Goal: Task Accomplishment & Management: Use online tool/utility

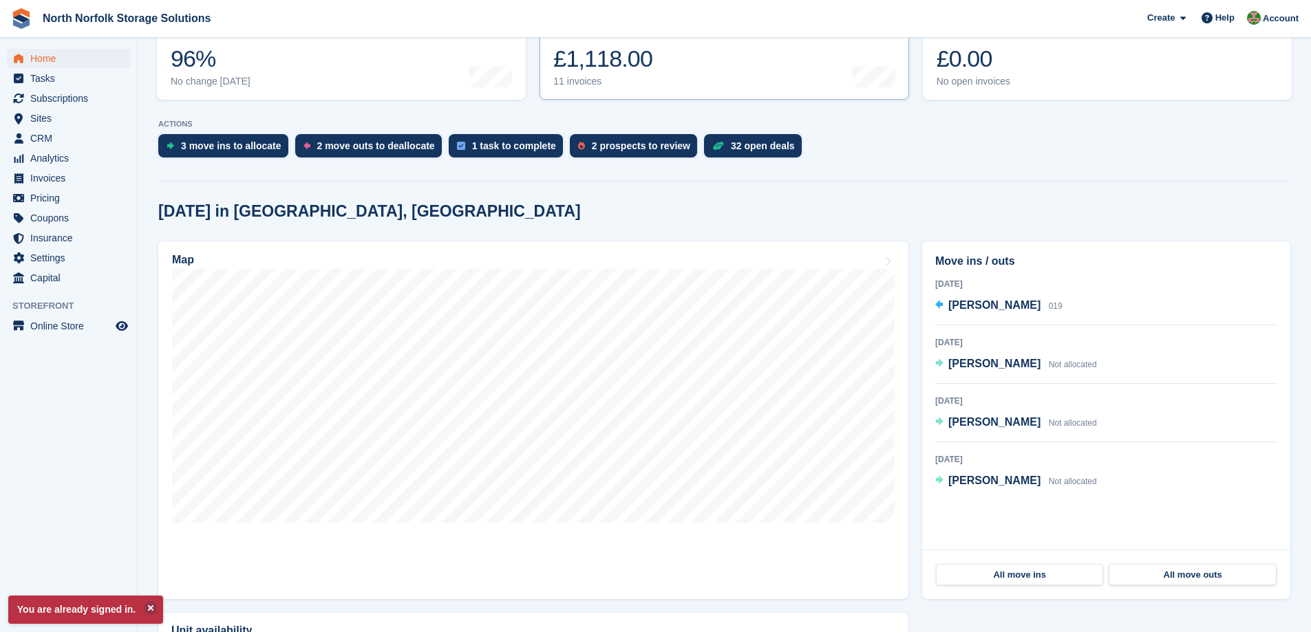
scroll to position [275, 0]
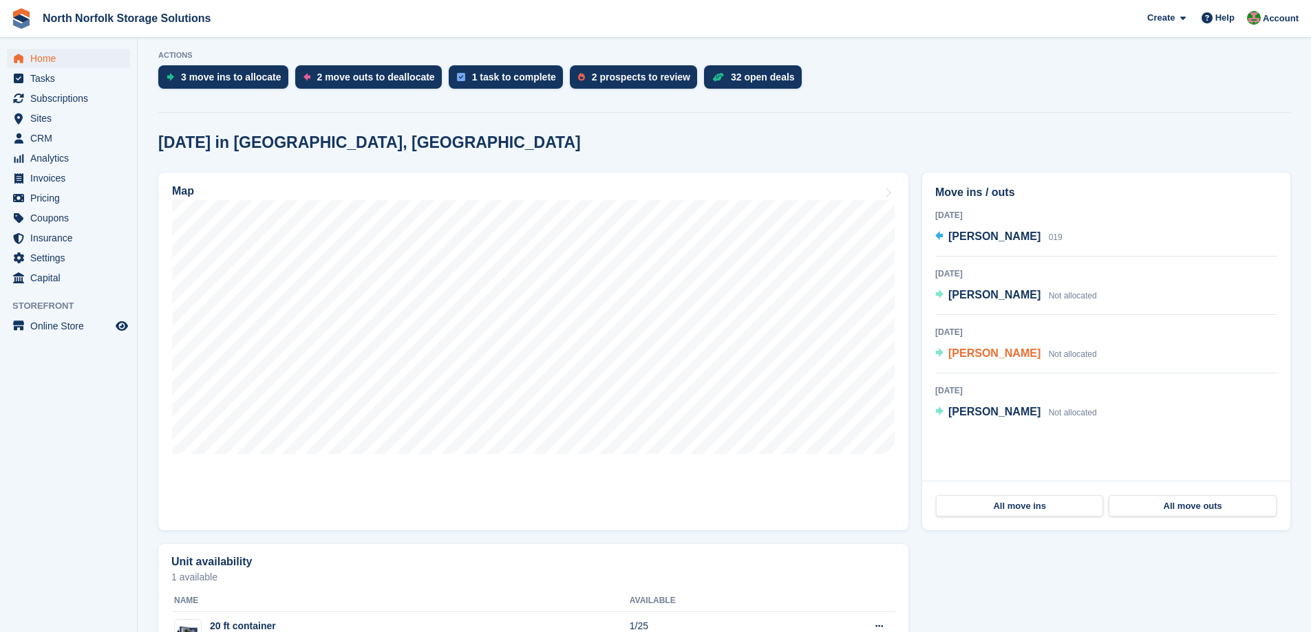
click at [960, 354] on span "[PERSON_NAME]" at bounding box center [994, 354] width 92 height 12
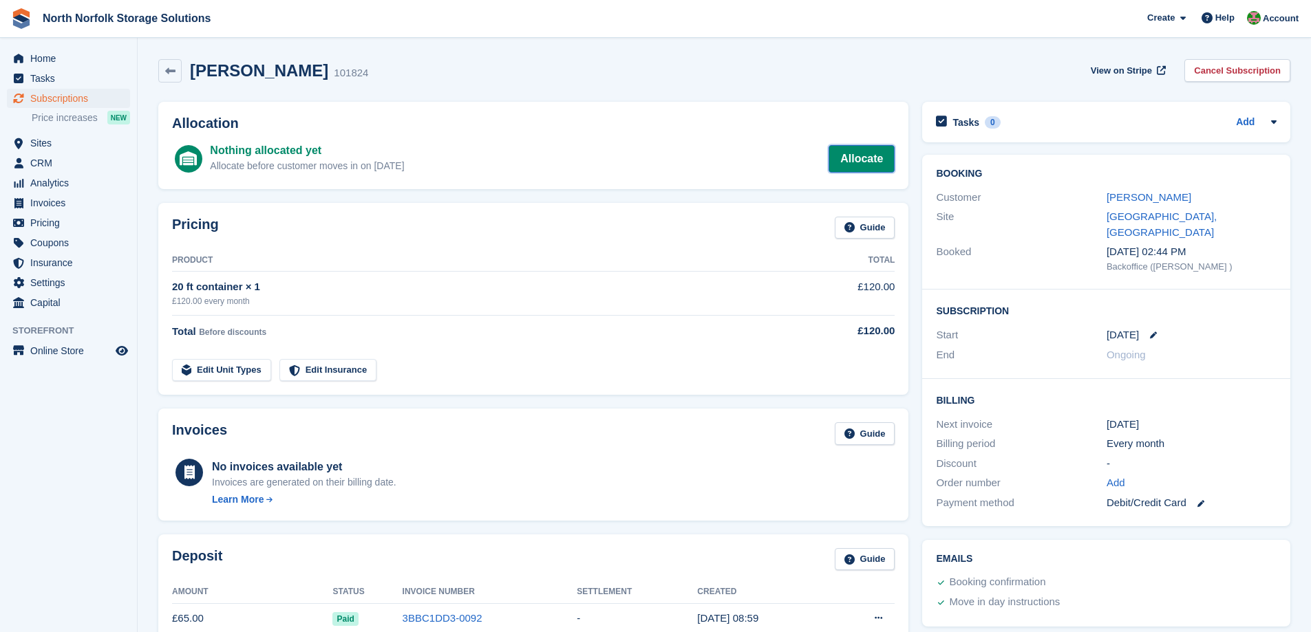
click at [844, 165] on link "Allocate" at bounding box center [861, 159] width 66 height 28
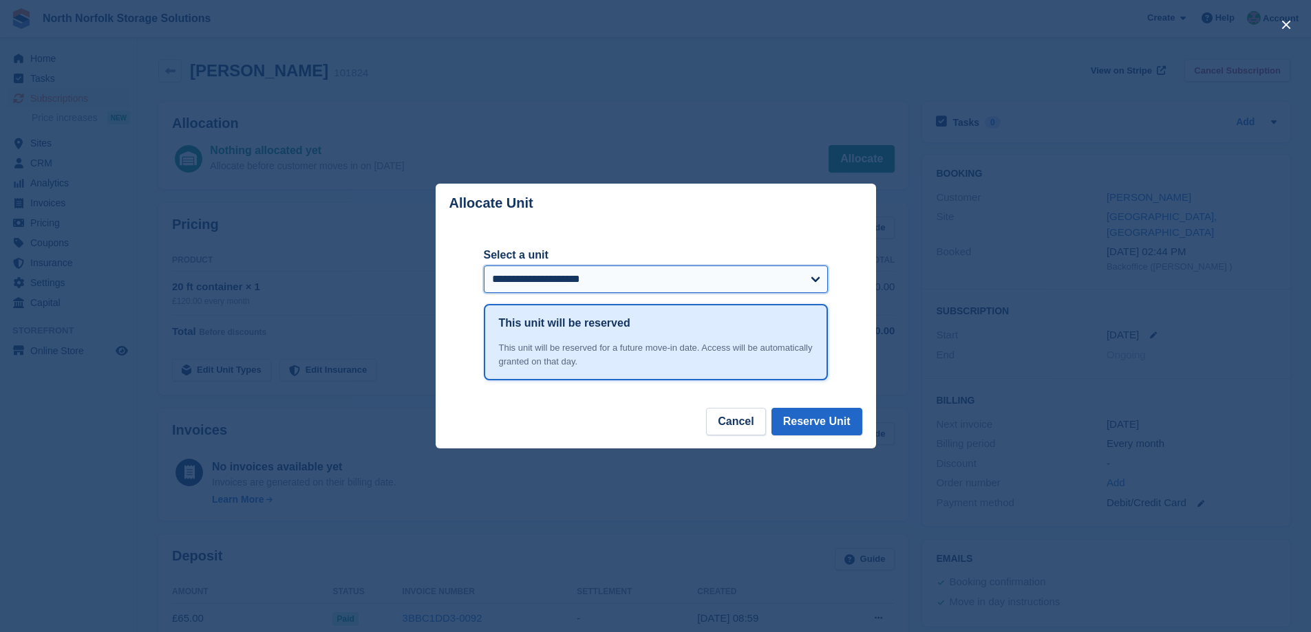
click at [572, 290] on select "**********" at bounding box center [656, 280] width 344 height 28
click at [575, 279] on select "**********" at bounding box center [656, 280] width 344 height 28
click at [743, 424] on button "Cancel" at bounding box center [735, 422] width 59 height 28
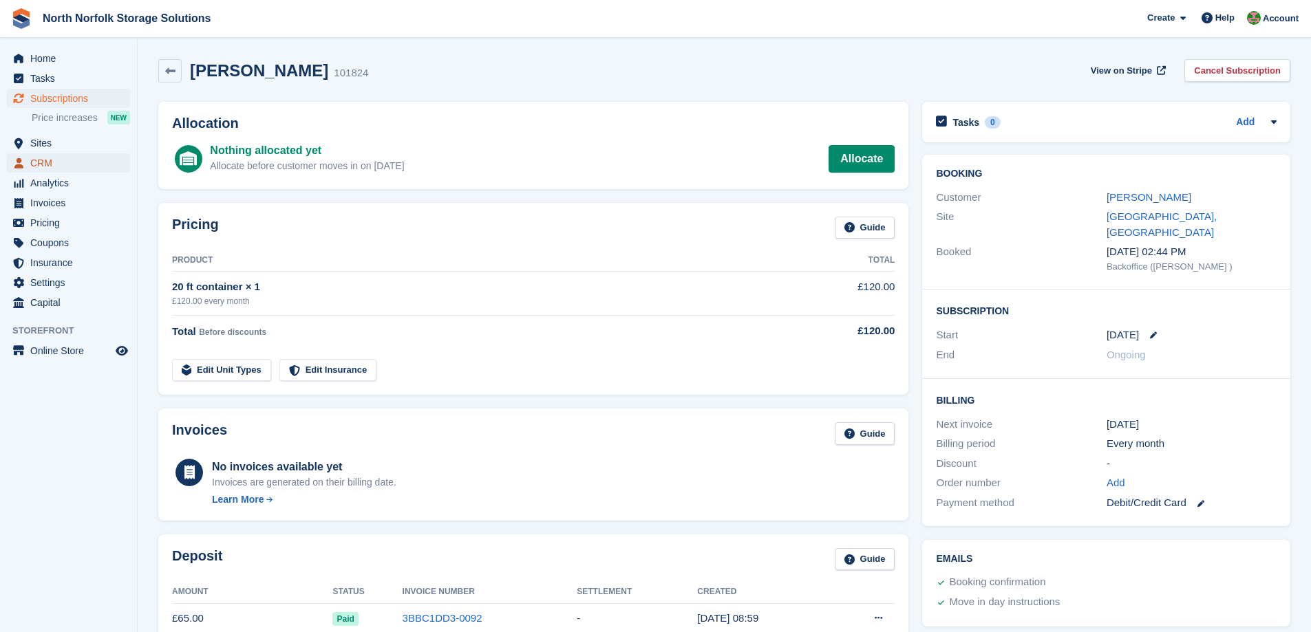
click at [48, 158] on span "CRM" at bounding box center [71, 162] width 83 height 19
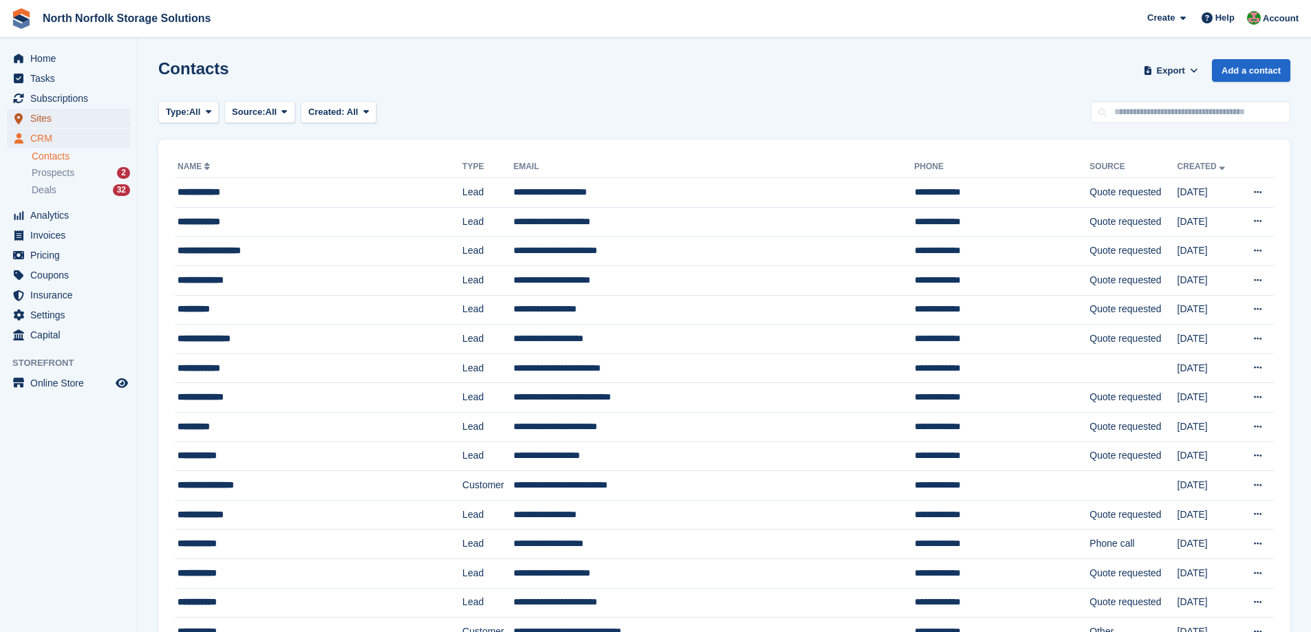
click at [43, 116] on span "Sites" at bounding box center [71, 118] width 83 height 19
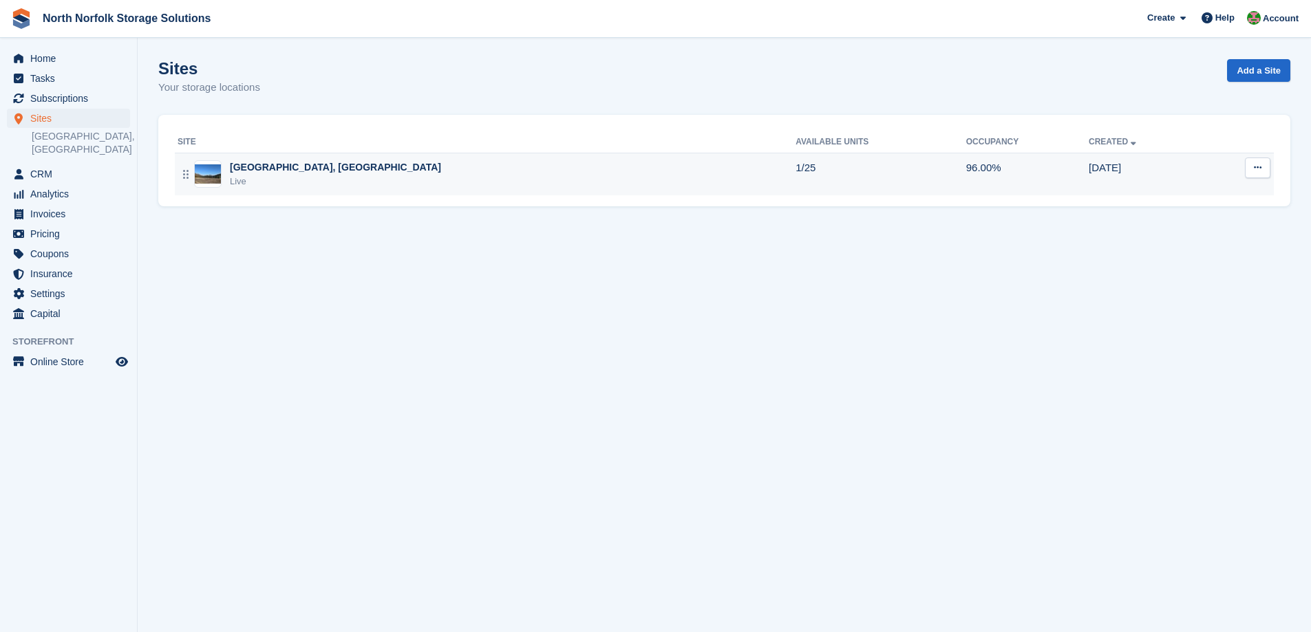
click at [247, 158] on td "Cockthorpe Road, Langham Live" at bounding box center [485, 174] width 621 height 43
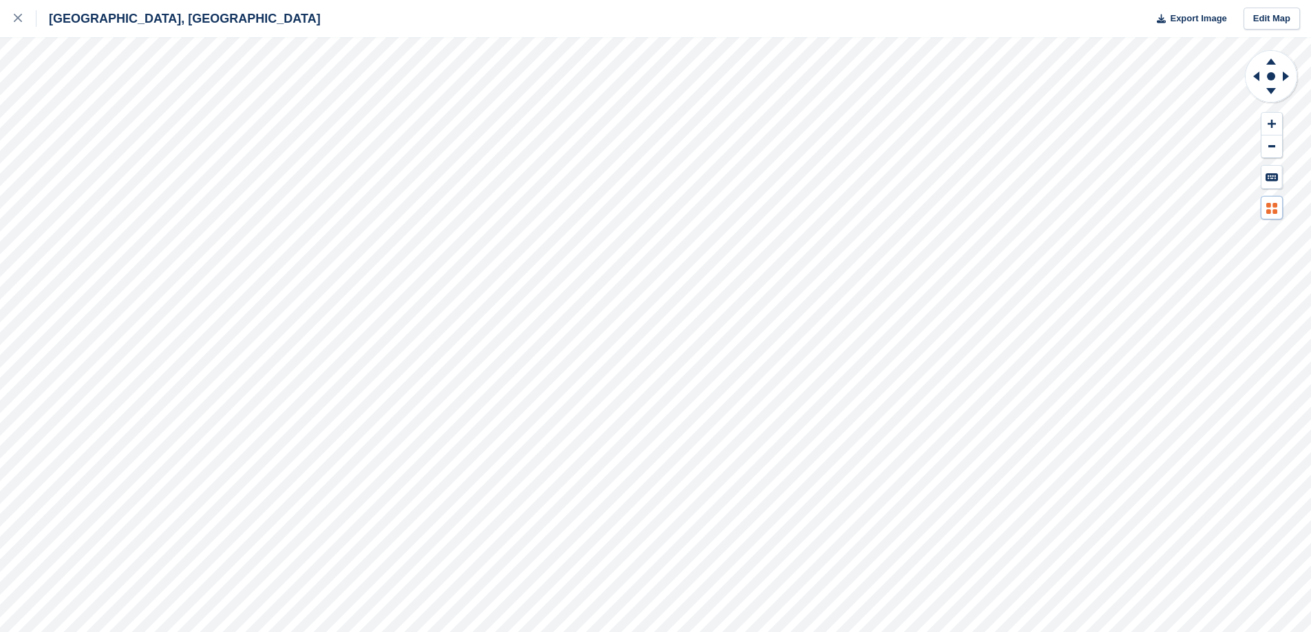
click at [1276, 215] on button at bounding box center [1271, 208] width 21 height 23
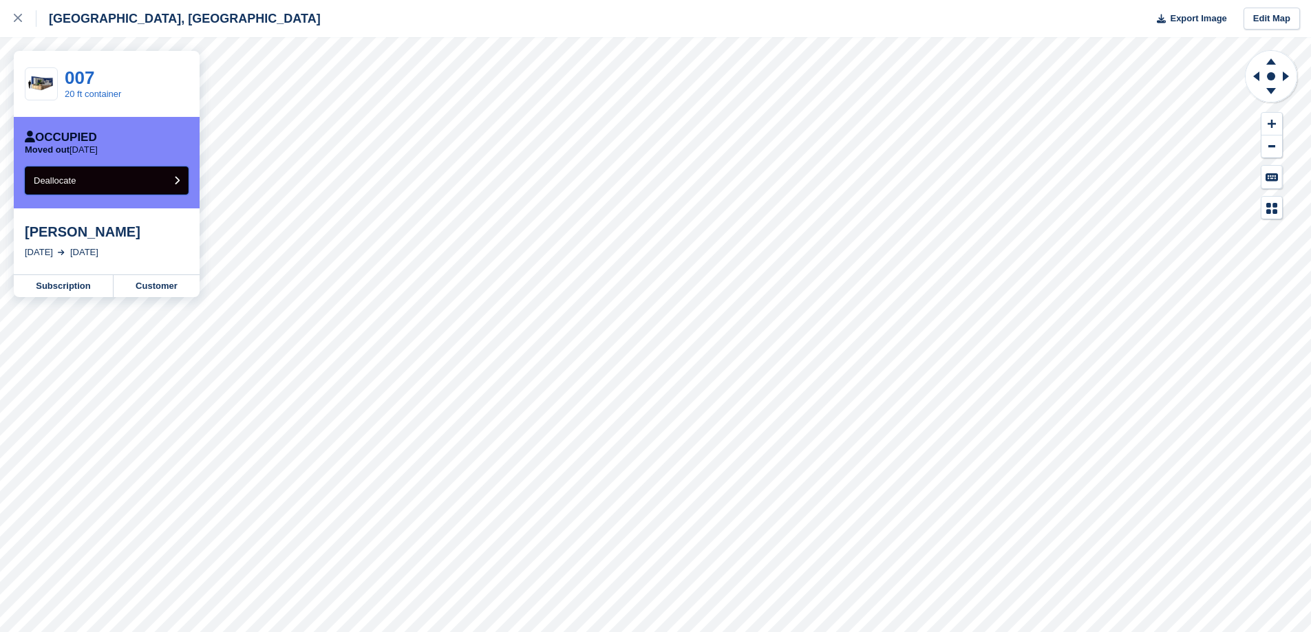
click at [72, 182] on span "Deallocate" at bounding box center [55, 180] width 42 height 10
click at [127, 188] on button "Deallocate" at bounding box center [107, 181] width 164 height 28
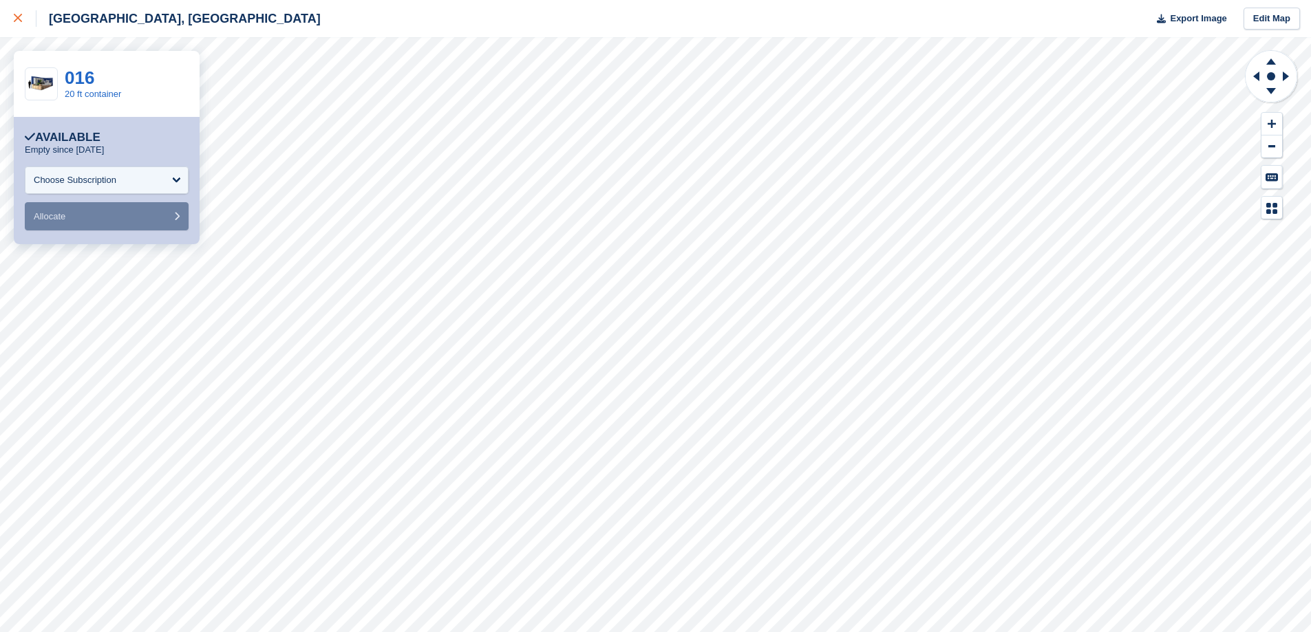
click at [21, 8] on link at bounding box center [18, 18] width 36 height 37
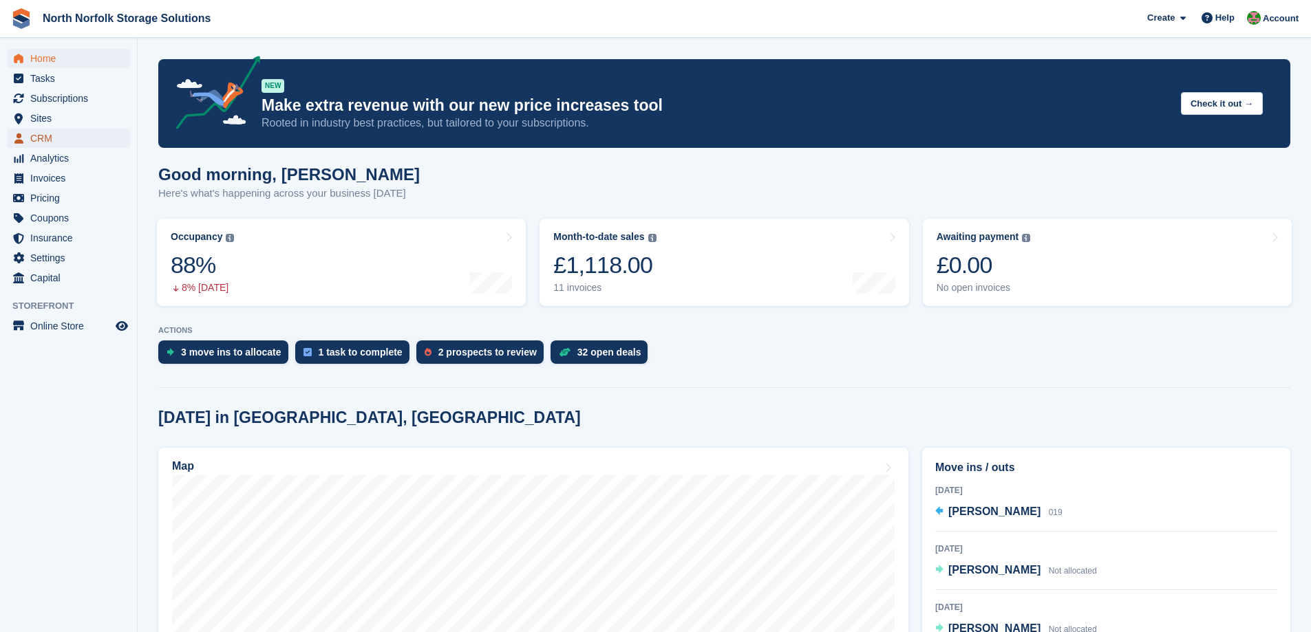
click at [41, 137] on span "CRM" at bounding box center [71, 138] width 83 height 19
click at [41, 118] on span "Sites" at bounding box center [71, 118] width 83 height 19
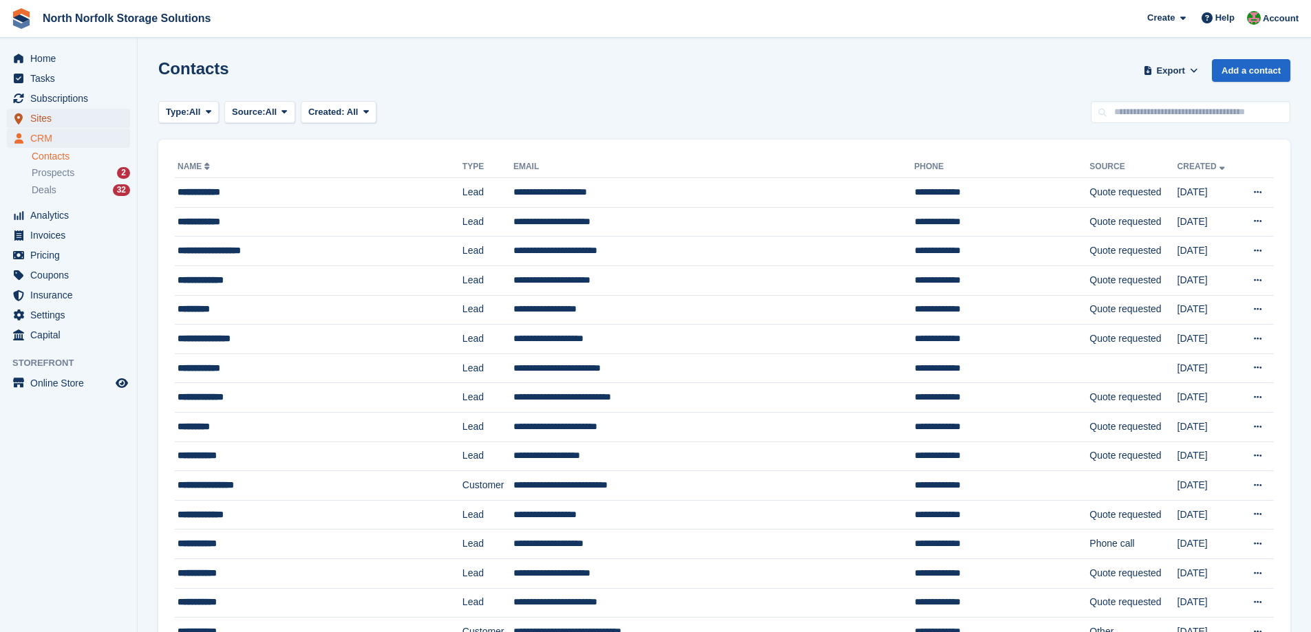
click at [35, 120] on span "Sites" at bounding box center [71, 118] width 83 height 19
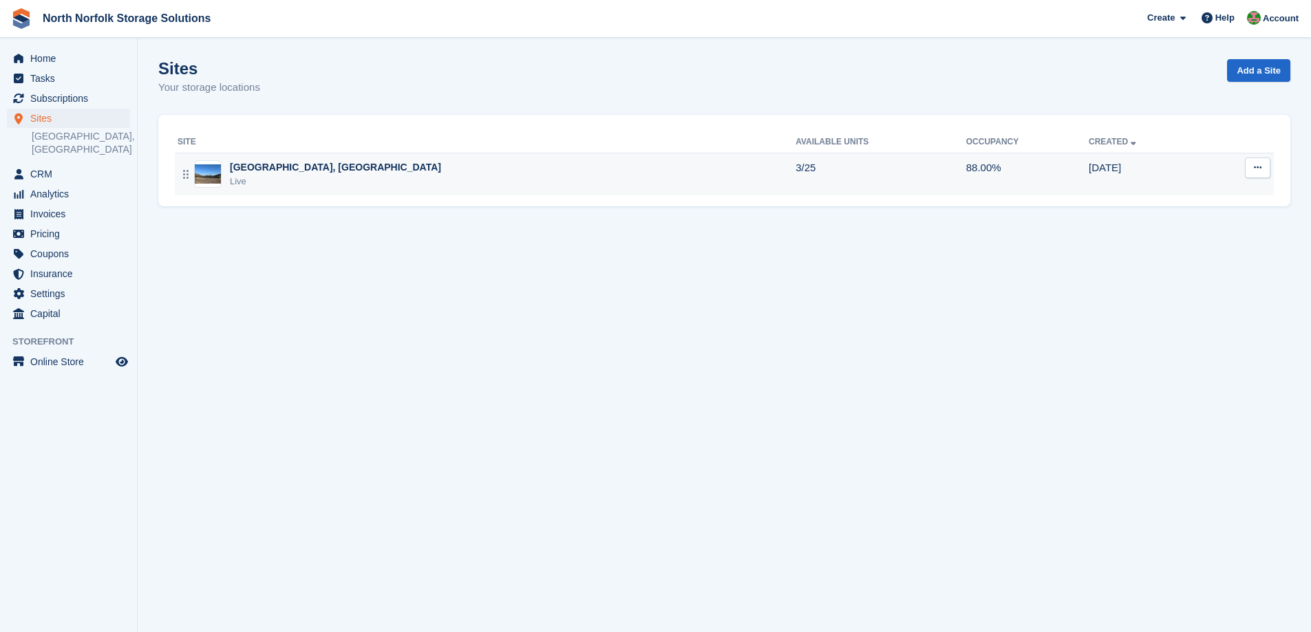
click at [246, 168] on div "[GEOGRAPHIC_DATA], [GEOGRAPHIC_DATA]" at bounding box center [335, 167] width 211 height 14
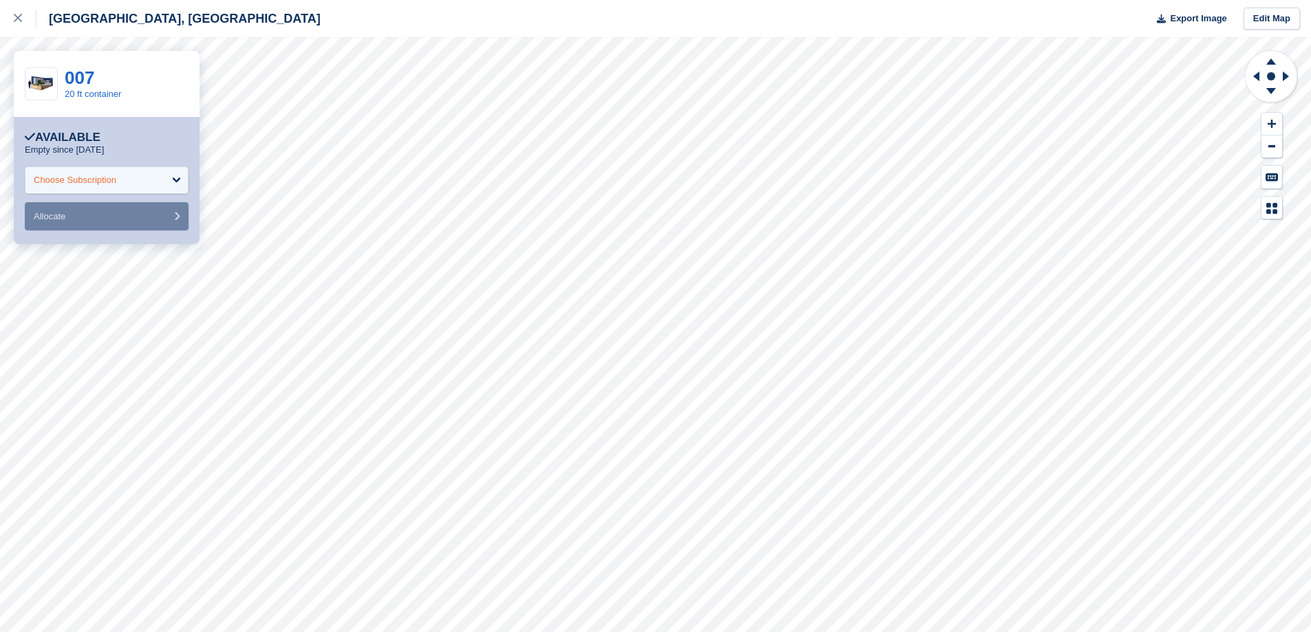
click at [96, 190] on div "Choose Subscription" at bounding box center [107, 181] width 164 height 28
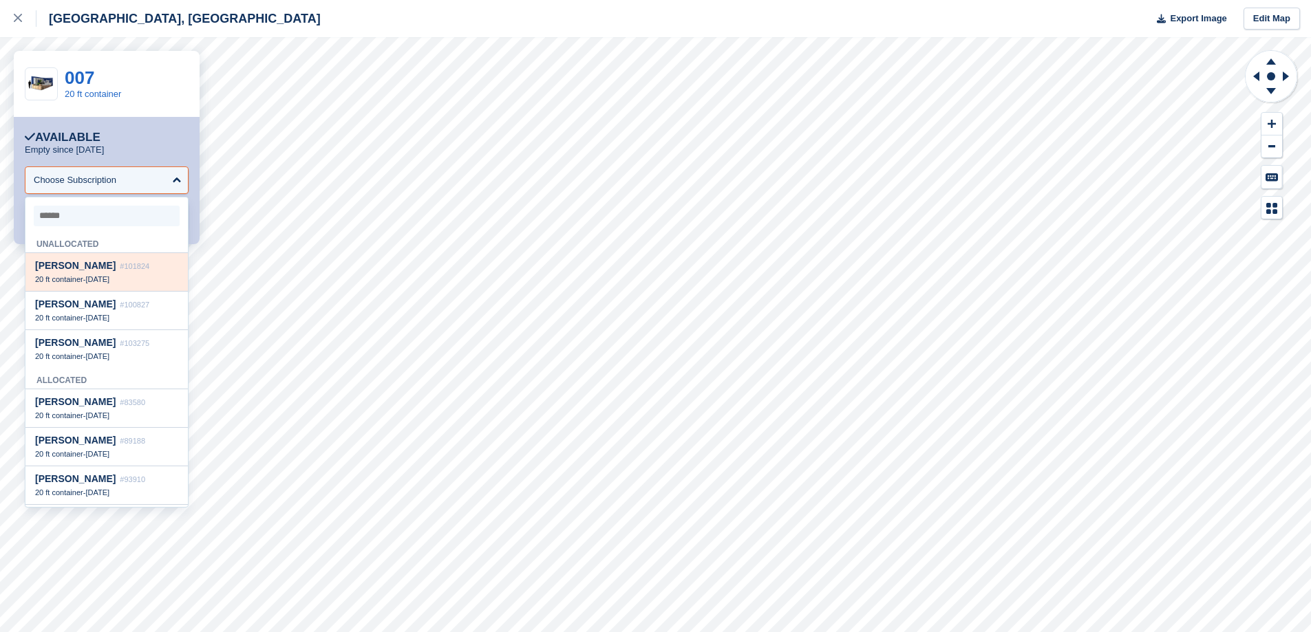
click at [87, 281] on div "20 ft container - [DATE]" at bounding box center [106, 280] width 143 height 10
select select "******"
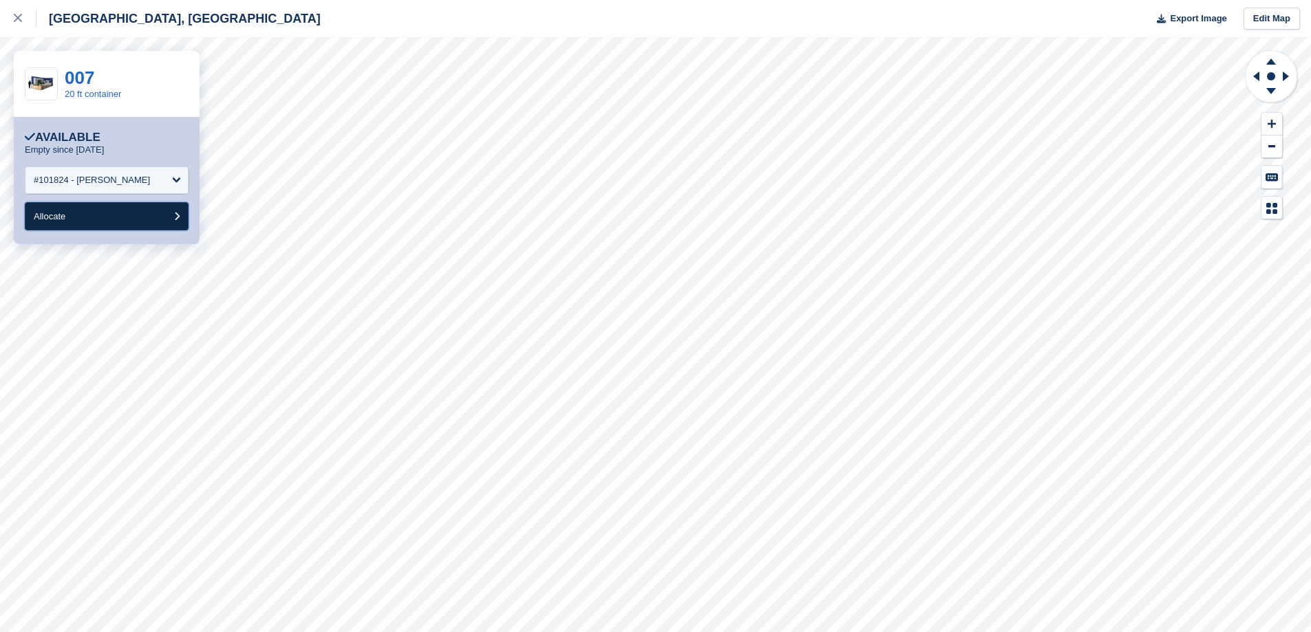
click at [81, 220] on button "Allocate" at bounding box center [107, 216] width 164 height 28
click at [131, 181] on div "Choose Subscription" at bounding box center [107, 181] width 164 height 28
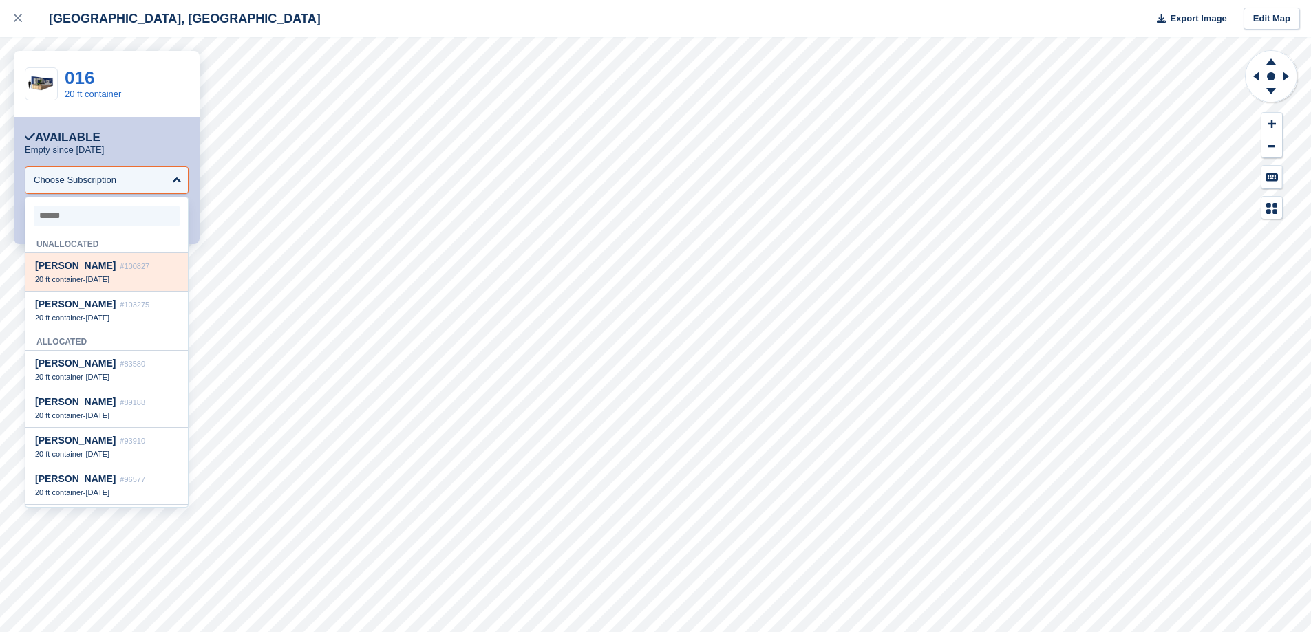
click at [104, 279] on span "[DATE]" at bounding box center [97, 279] width 24 height 8
select select "******"
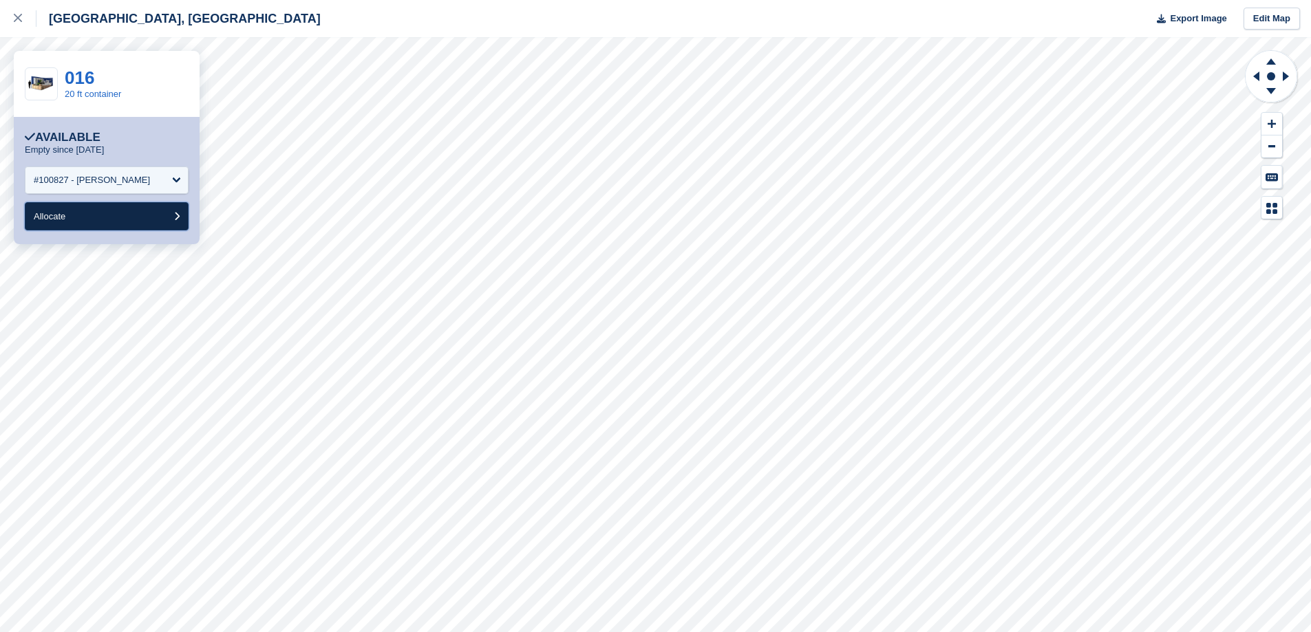
click at [94, 224] on button "Allocate" at bounding box center [107, 216] width 164 height 28
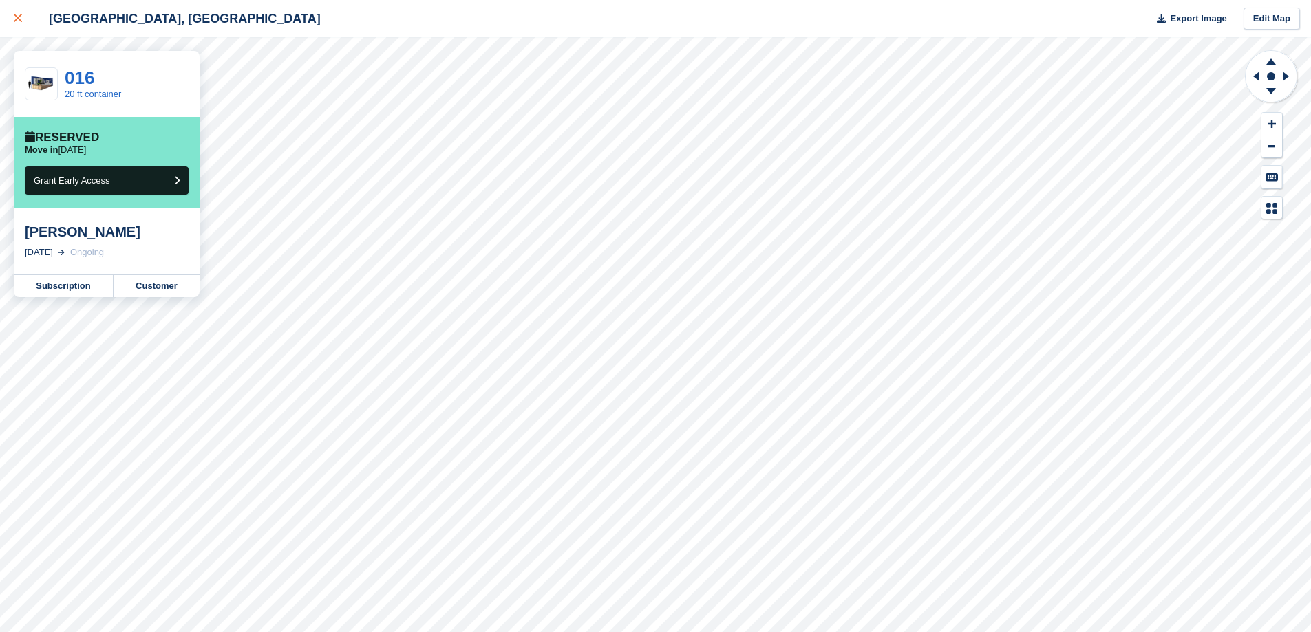
click at [18, 25] on div at bounding box center [25, 18] width 23 height 17
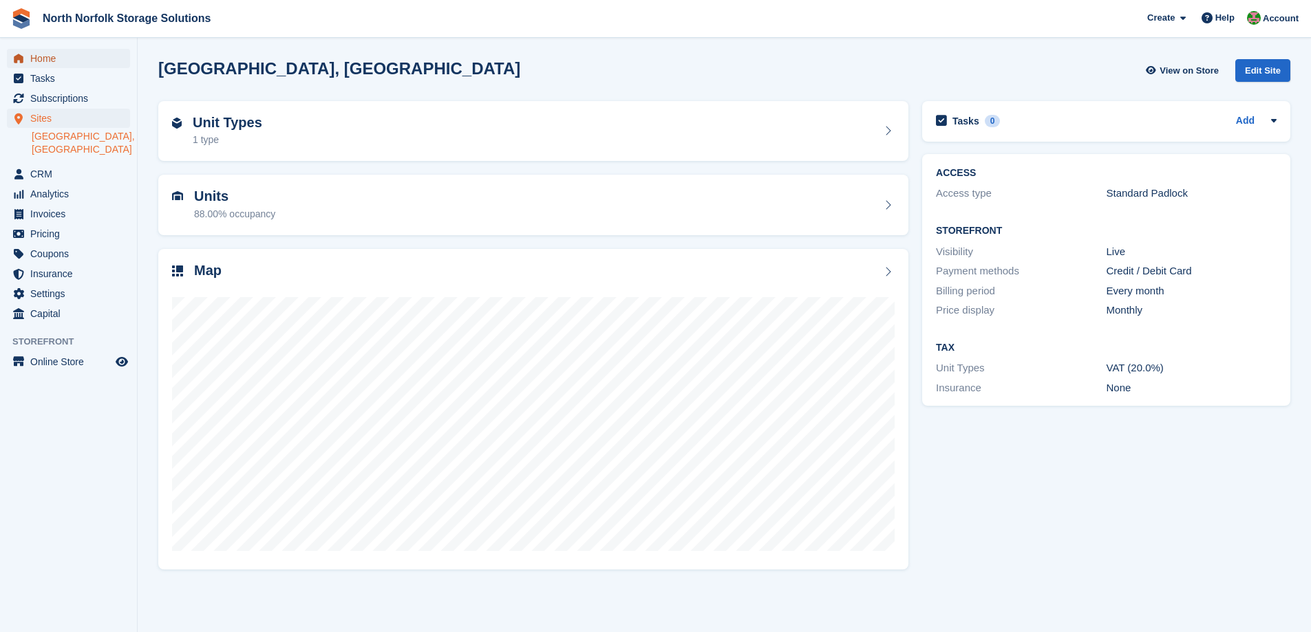
click at [37, 56] on span "Home" at bounding box center [71, 58] width 83 height 19
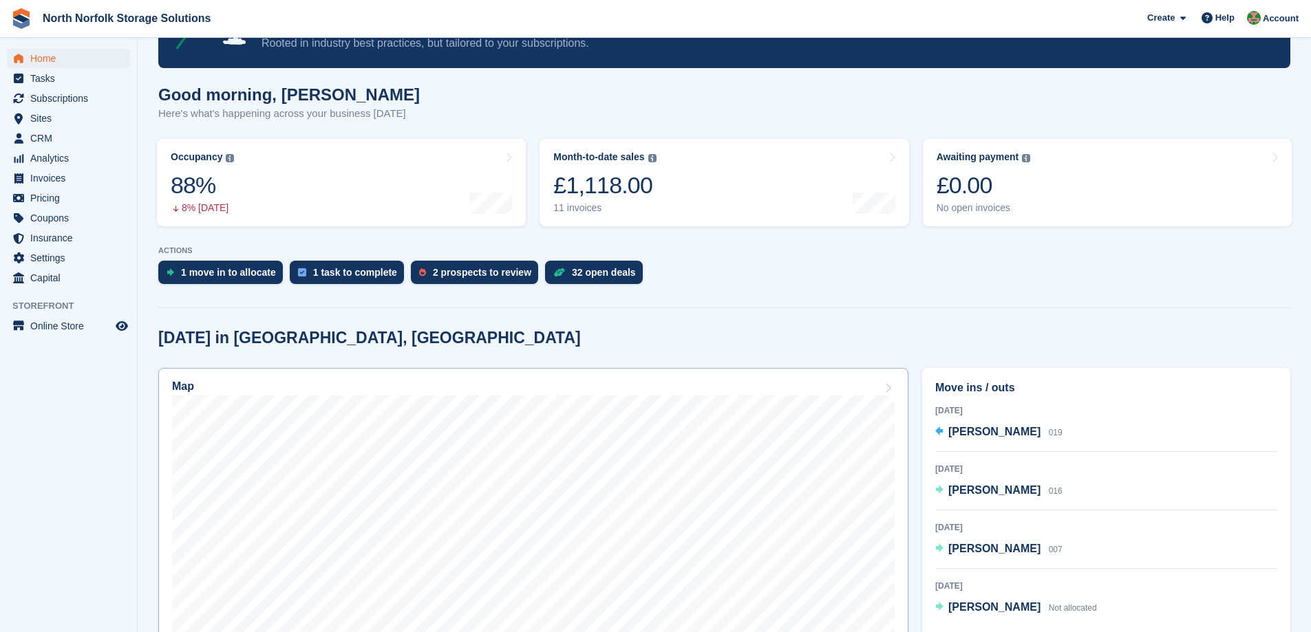
scroll to position [206, 0]
